Goal: Information Seeking & Learning: Learn about a topic

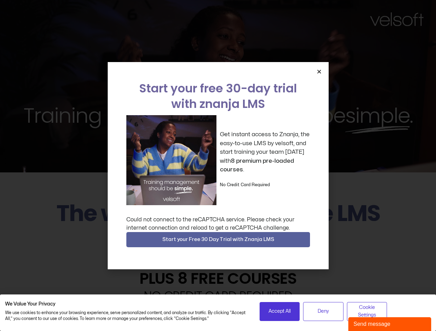
click at [218, 166] on div "Get instant access to Znanja, the easy-to-use LMS by velsoft, and start trainin…" at bounding box center [218, 160] width 184 height 90
click at [319, 71] on icon "Close" at bounding box center [318, 71] width 5 height 5
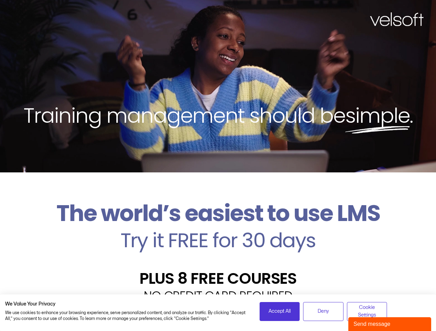
click at [218, 240] on h2 "Try it FREE for 30 days" at bounding box center [217, 240] width 425 height 20
click at [279, 312] on span "Accept All" at bounding box center [279, 312] width 22 height 8
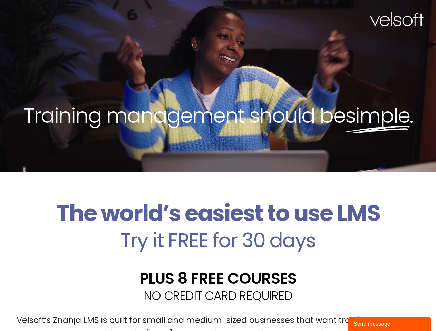
click at [323, 312] on div "Velsoft’s Znanja LMS is built for small and medium-sized businesses that want t…" at bounding box center [217, 330] width 425 height 50
click at [367, 312] on div "Velsoft’s Znanja LMS is built for small and medium-sized businesses that want t…" at bounding box center [217, 330] width 425 height 50
click at [389, 324] on div "Send message" at bounding box center [389, 324] width 72 height 8
